Goal: Check status: Check status

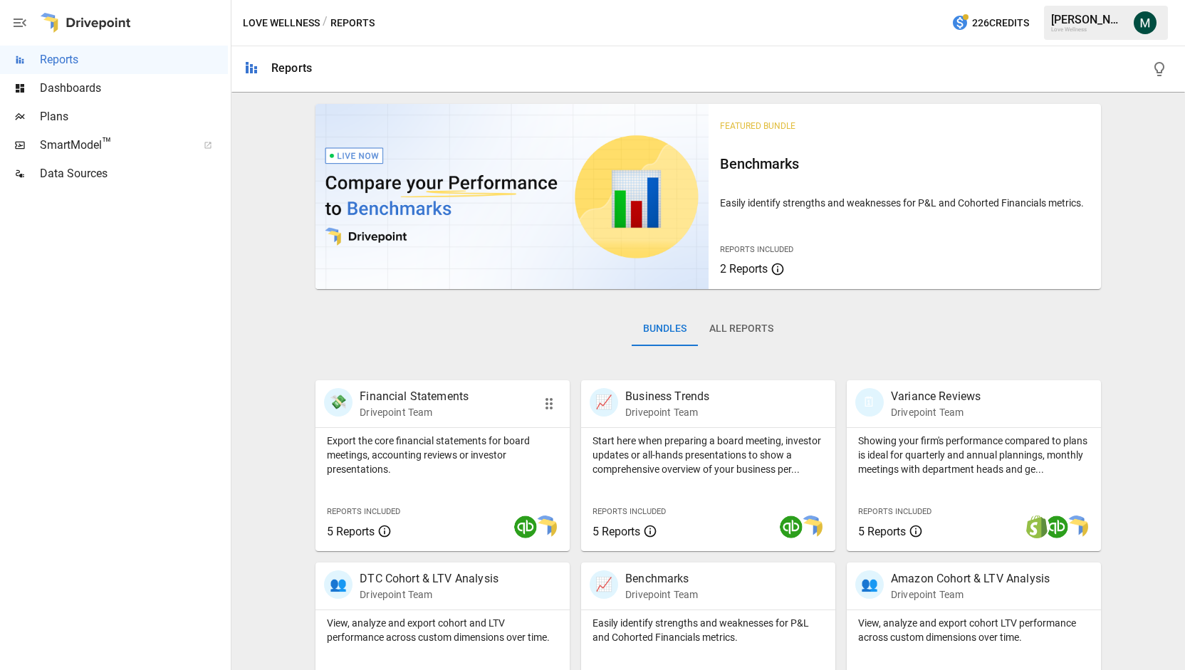
scroll to position [251, 0]
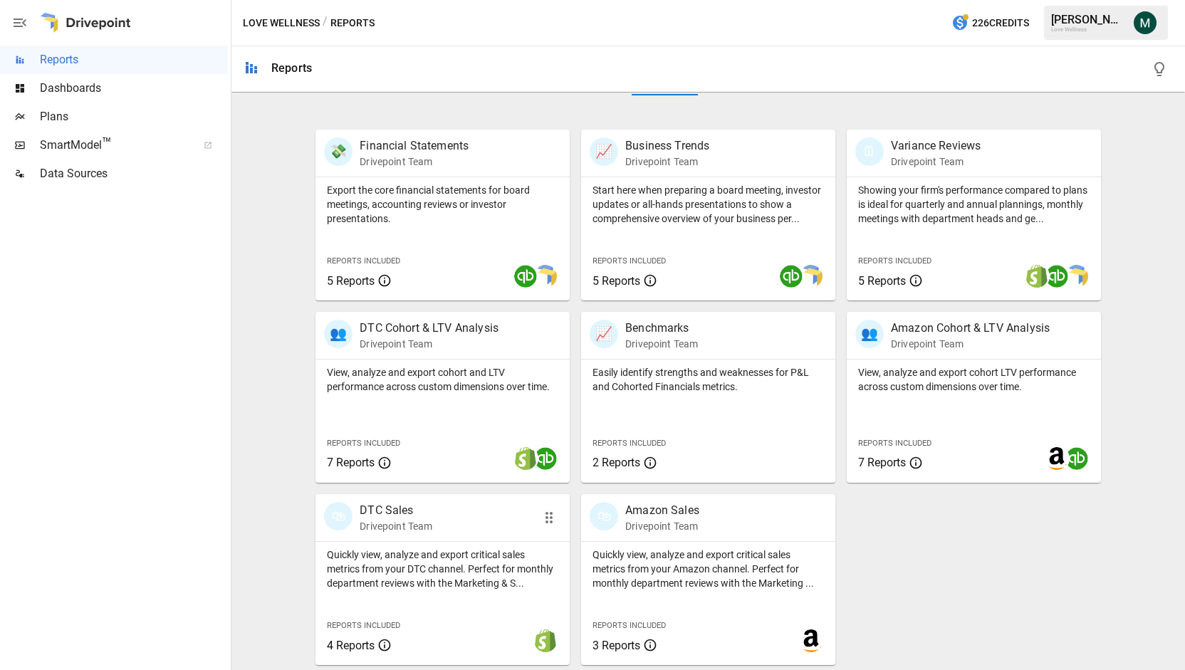
click at [399, 519] on p "Drivepoint Team" at bounding box center [395, 526] width 73 height 14
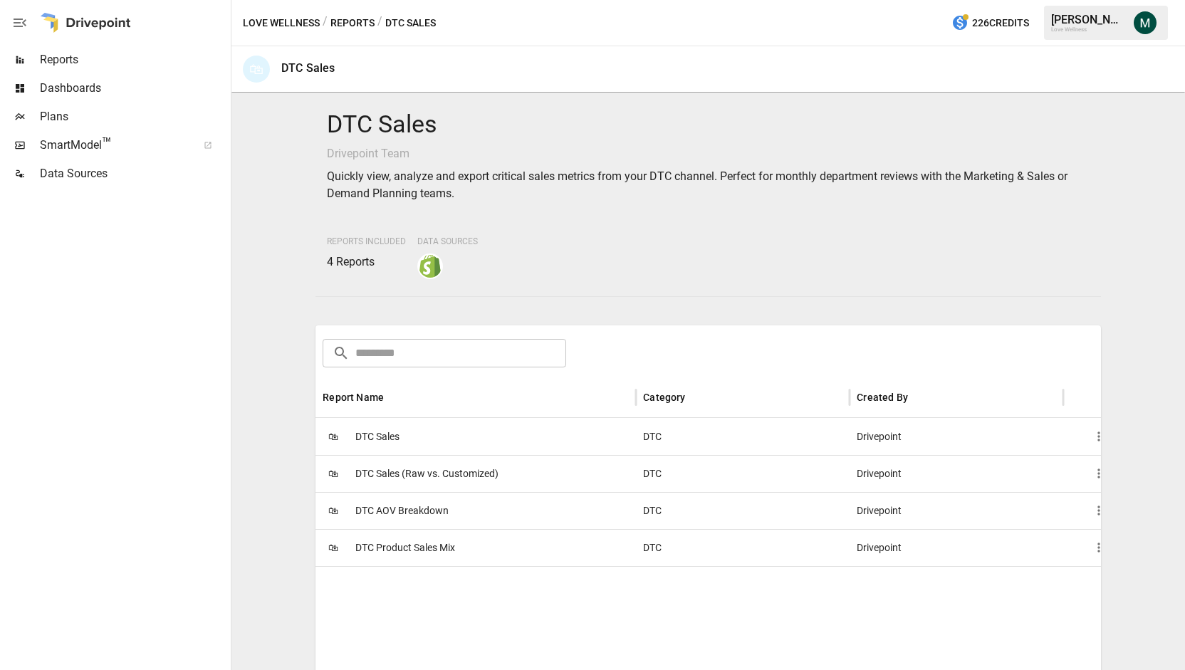
click at [399, 433] on span "DTC Sales" at bounding box center [377, 437] width 44 height 36
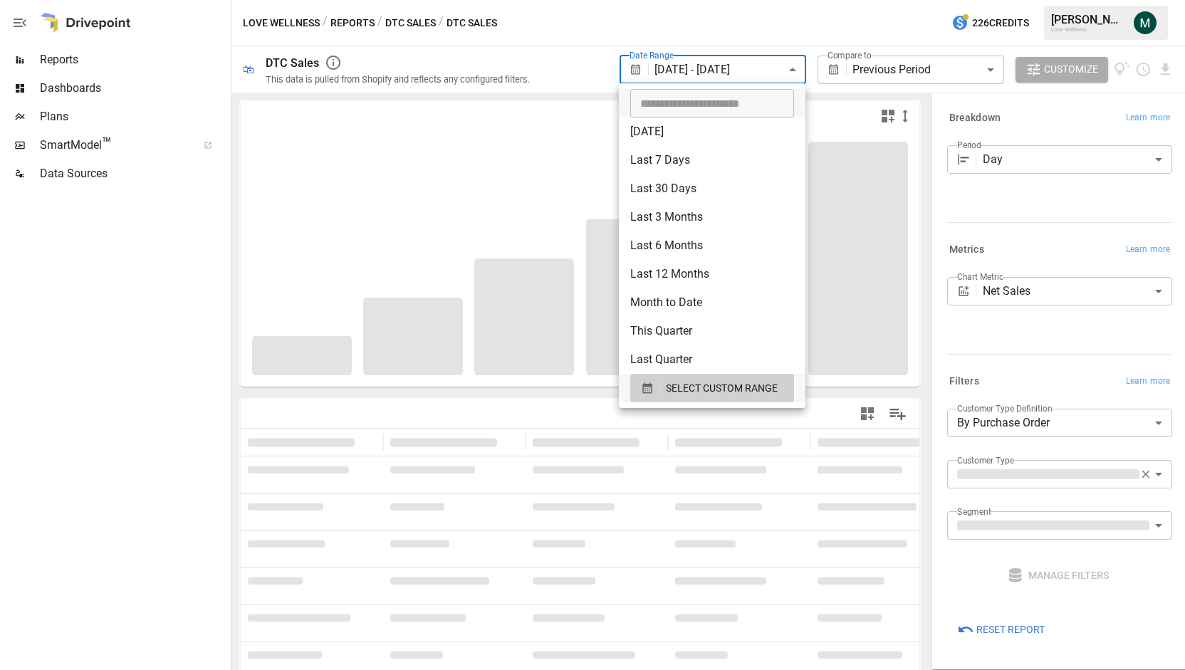
click at [727, 0] on body "**********" at bounding box center [592, 0] width 1185 height 0
click at [699, 391] on span "SELECT CUSTOM RANGE" at bounding box center [722, 388] width 112 height 18
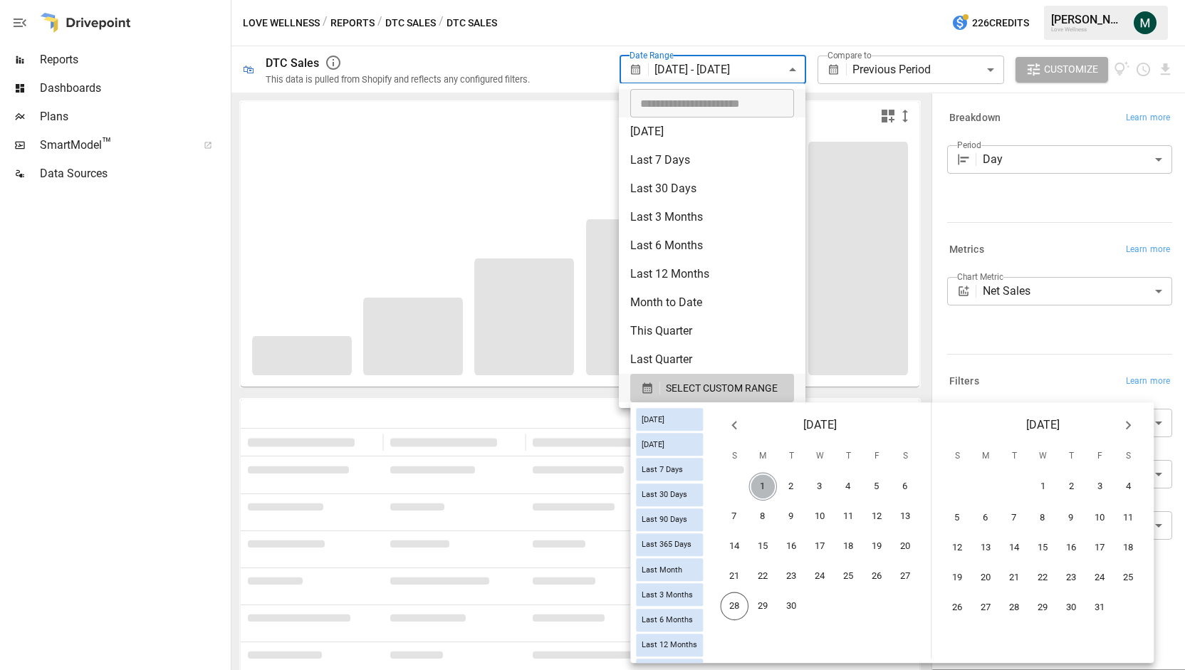
click at [770, 482] on button "1" at bounding box center [763, 487] width 28 height 28
click at [741, 613] on button "28" at bounding box center [734, 606] width 28 height 28
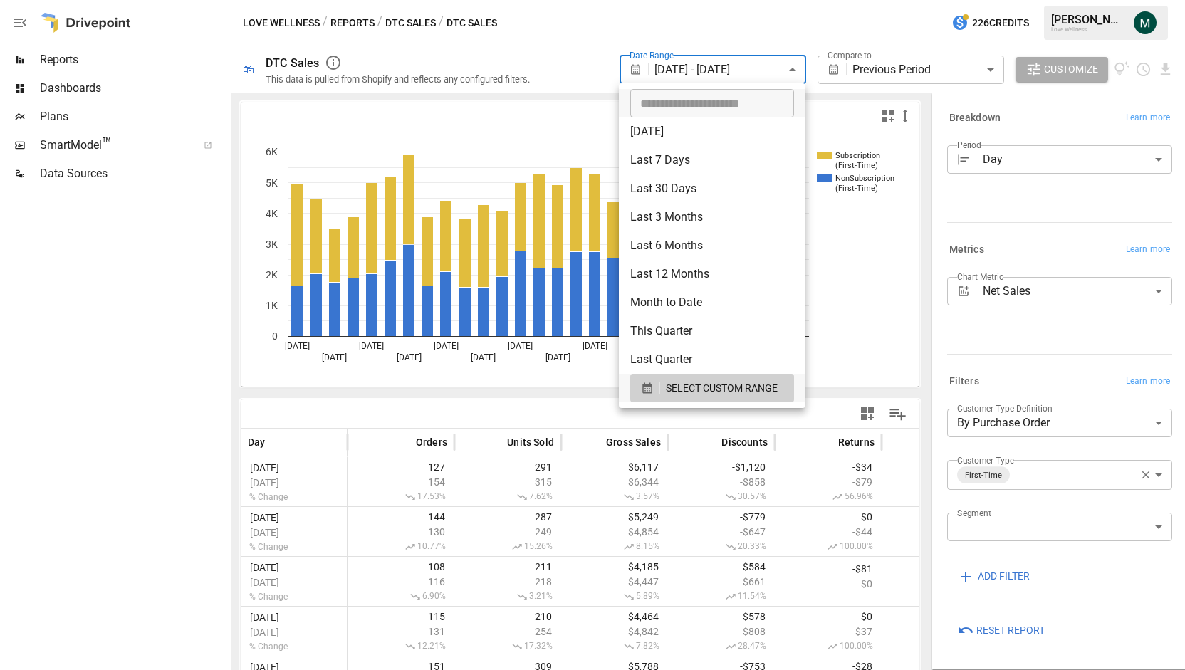
click at [553, 31] on div at bounding box center [592, 335] width 1185 height 670
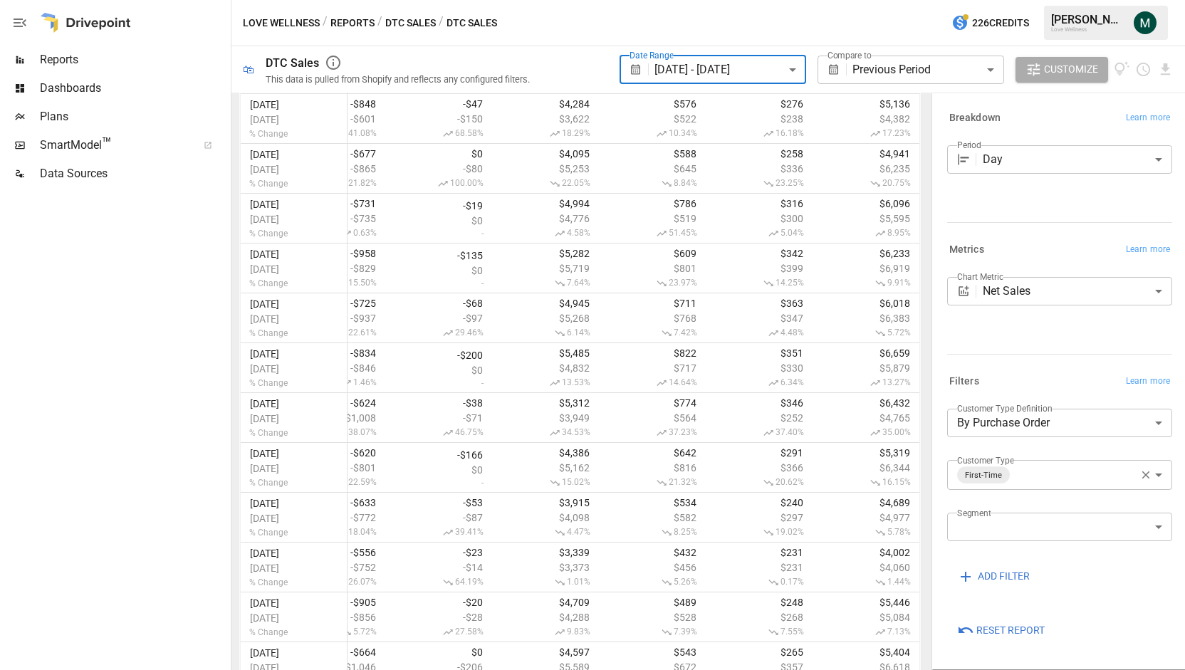
scroll to position [1201, 0]
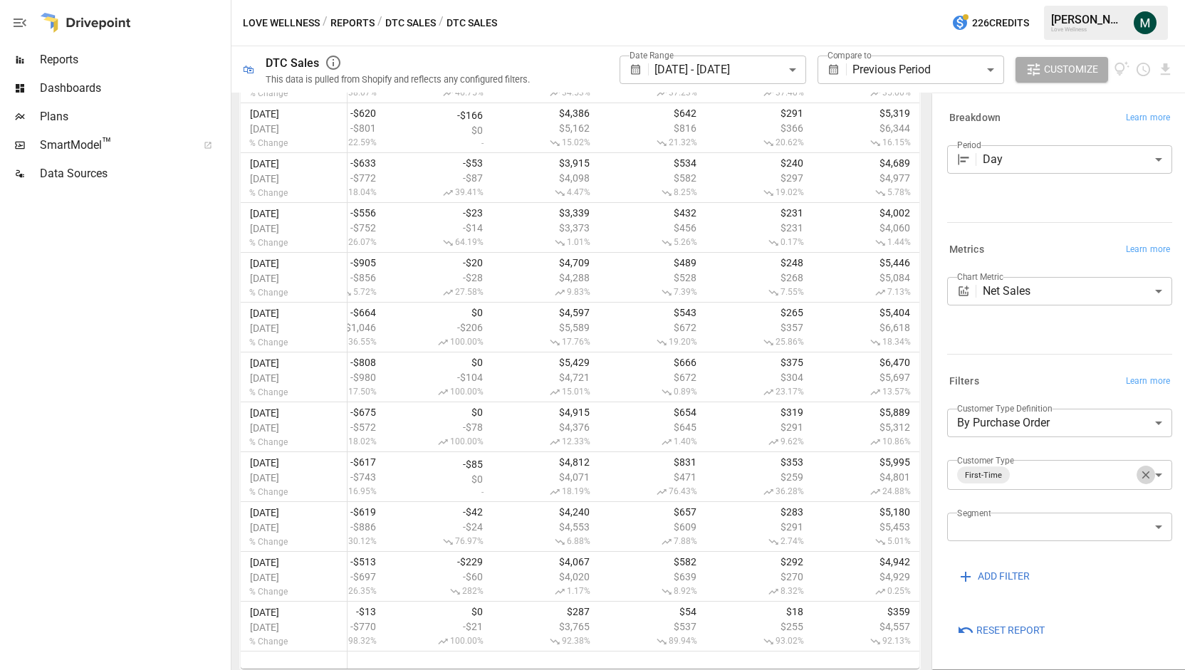
click at [1140, 475] on icon "button" at bounding box center [1145, 474] width 13 height 13
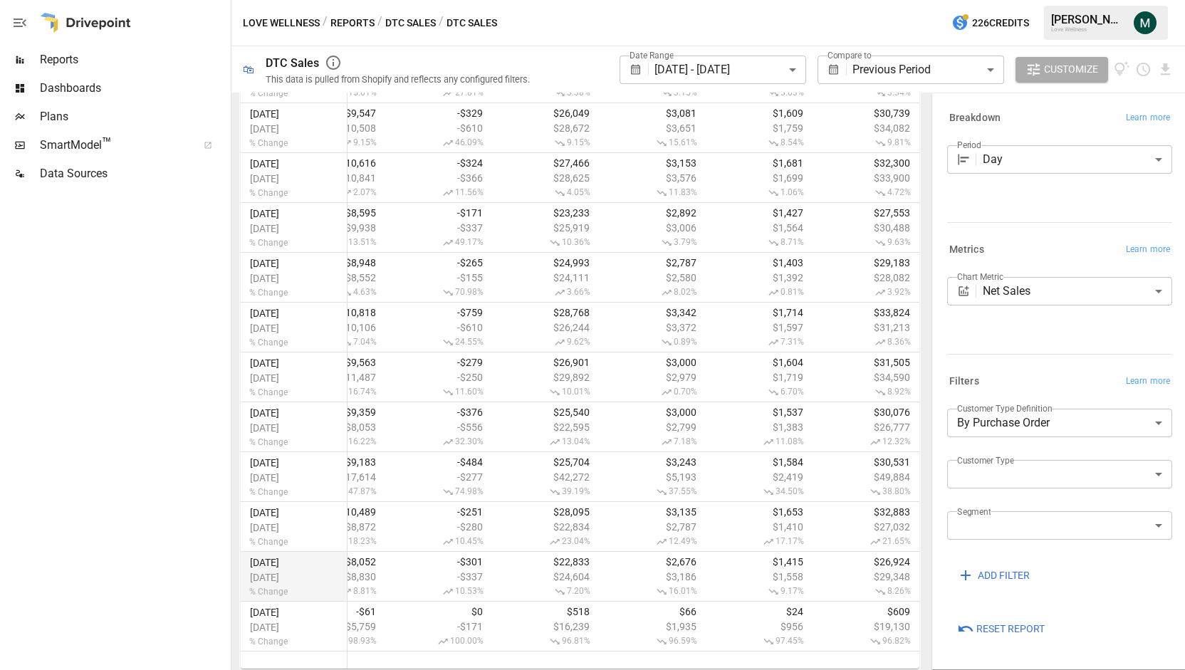
scroll to position [0, 399]
click at [1007, 462] on label "Customer Type" at bounding box center [985, 460] width 57 height 12
click at [1006, 0] on body "**********" at bounding box center [592, 0] width 1185 height 0
